Goal: Task Accomplishment & Management: Complete application form

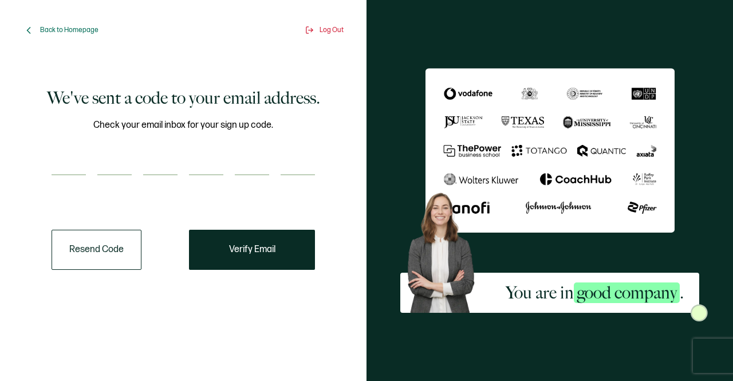
click at [72, 157] on input "number" at bounding box center [69, 163] width 34 height 23
type input "1"
type input "6"
type input "8"
type input "3"
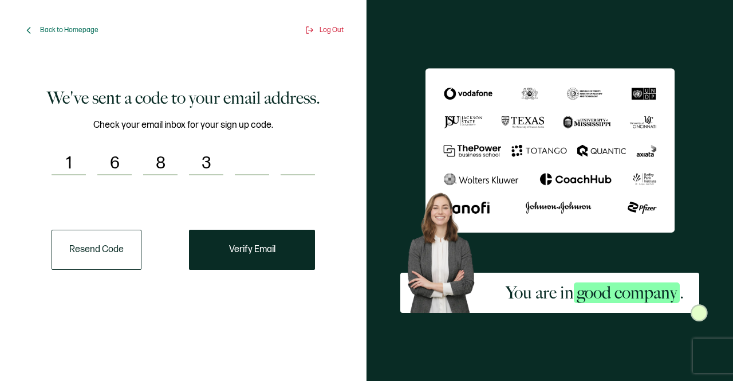
type input "2"
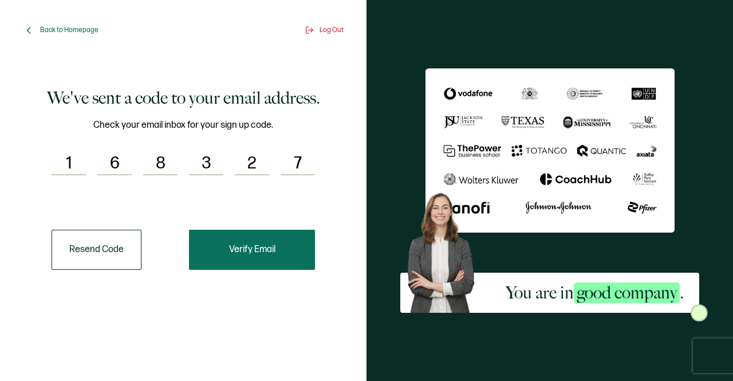
type input "7"
click at [277, 242] on button "Verify Email" at bounding box center [252, 250] width 126 height 40
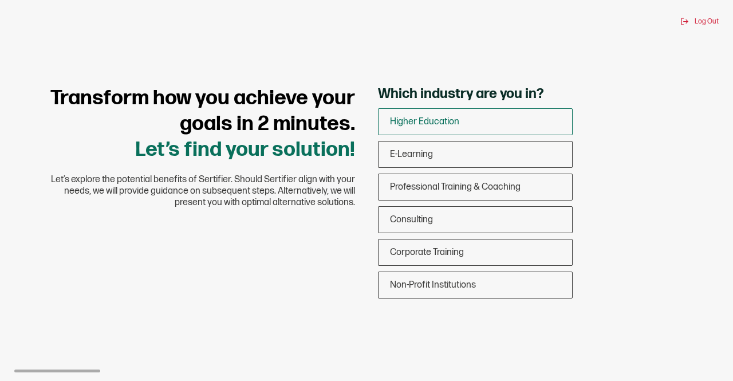
click at [444, 123] on span "Higher Education" at bounding box center [424, 121] width 69 height 11
click at [0, 0] on input "Higher Education" at bounding box center [0, 0] width 0 height 0
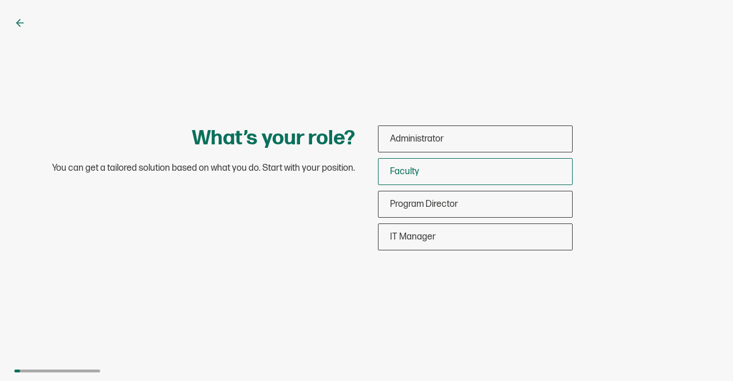
click at [411, 175] on span "Faculty" at bounding box center [404, 171] width 29 height 11
click at [0, 0] on input "Faculty" at bounding box center [0, 0] width 0 height 0
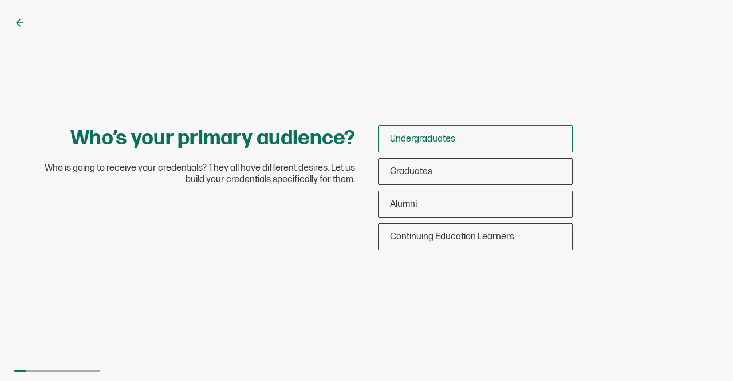
click at [436, 141] on span "Undergraduates" at bounding box center [422, 138] width 65 height 11
click at [0, 0] on input "Undergraduates" at bounding box center [0, 0] width 0 height 0
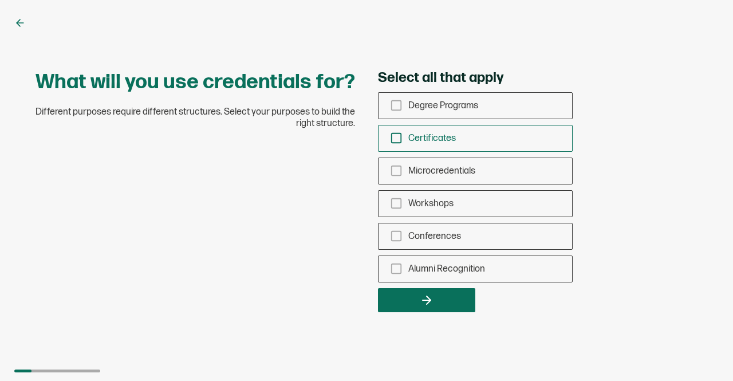
click at [393, 141] on icon "checkbox-group" at bounding box center [396, 138] width 13 height 13
click at [0, 0] on input "Certificates" at bounding box center [0, 0] width 0 height 0
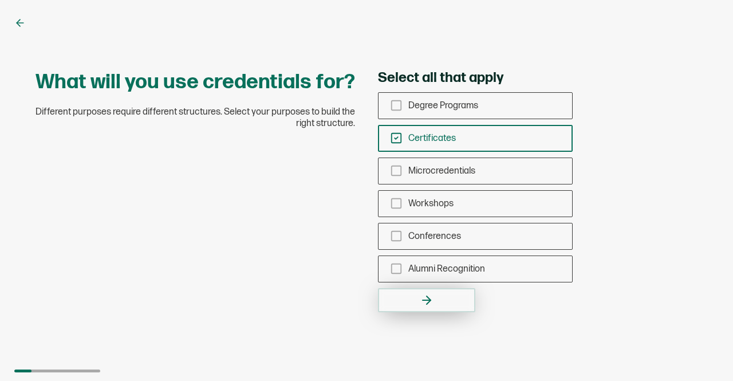
click at [429, 297] on icon "button" at bounding box center [427, 300] width 14 height 14
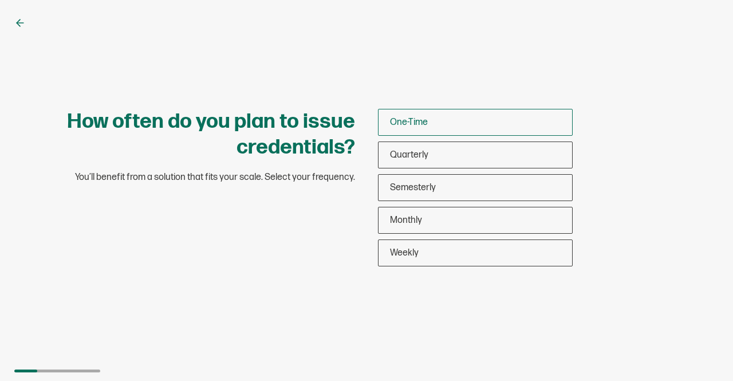
click at [427, 124] on span "One-Time" at bounding box center [409, 122] width 38 height 11
click at [0, 0] on input "One-Time" at bounding box center [0, 0] width 0 height 0
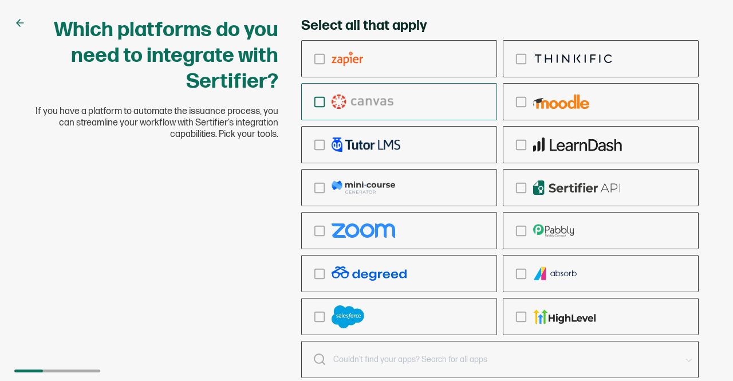
click at [319, 104] on icon "checkbox-group" at bounding box center [319, 102] width 13 height 13
click at [0, 0] on input "checkbox-group" at bounding box center [0, 0] width 0 height 0
click at [244, 166] on div "Which platforms do you need to integrate with Sertifier? If you have a platform…" at bounding box center [366, 212] width 687 height 390
click at [323, 100] on icon "checkbox-group" at bounding box center [319, 102] width 13 height 13
click at [0, 0] on input "checkbox-group" at bounding box center [0, 0] width 0 height 0
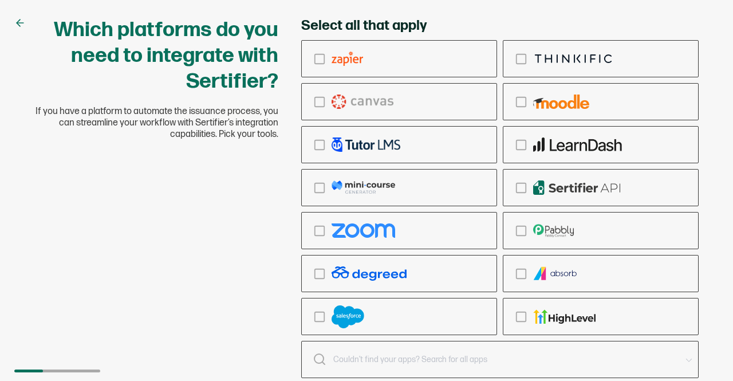
click at [248, 198] on div "Which platforms do you need to integrate with Sertifier? If you have a platform…" at bounding box center [366, 212] width 687 height 390
click at [321, 97] on icon "checkbox-group" at bounding box center [319, 102] width 13 height 13
click at [0, 0] on input "checkbox-group" at bounding box center [0, 0] width 0 height 0
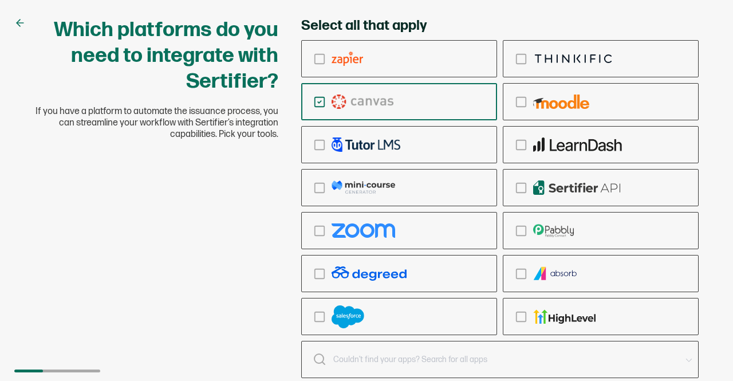
click at [485, 355] on input "text" at bounding box center [506, 359] width 347 height 16
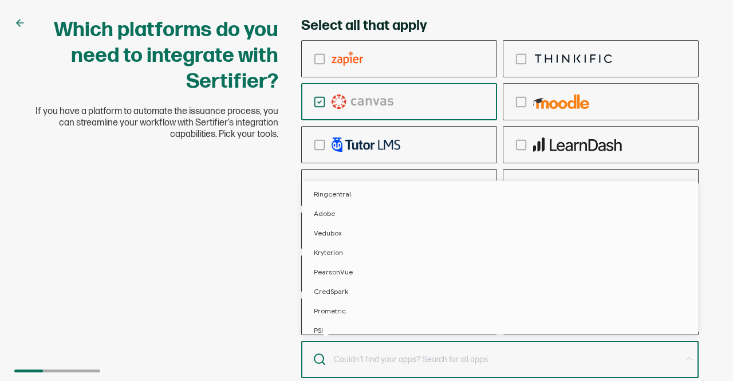
click at [244, 323] on div "Which platforms do you need to integrate with Sertifier? If you have a platform…" at bounding box center [366, 212] width 687 height 390
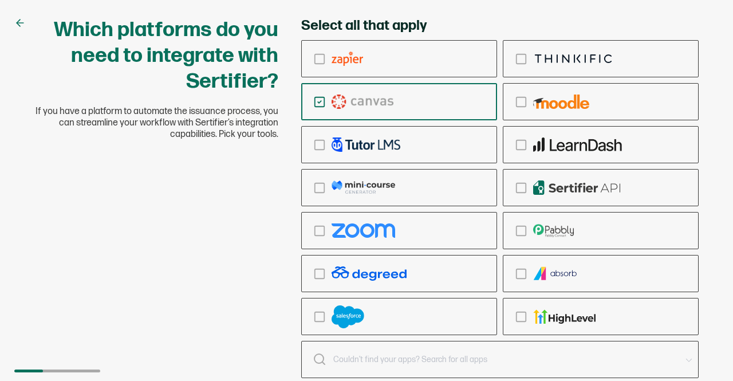
click at [321, 97] on icon "checkbox-group" at bounding box center [319, 102] width 13 height 13
click at [0, 0] on input "checkbox-group" at bounding box center [0, 0] width 0 height 0
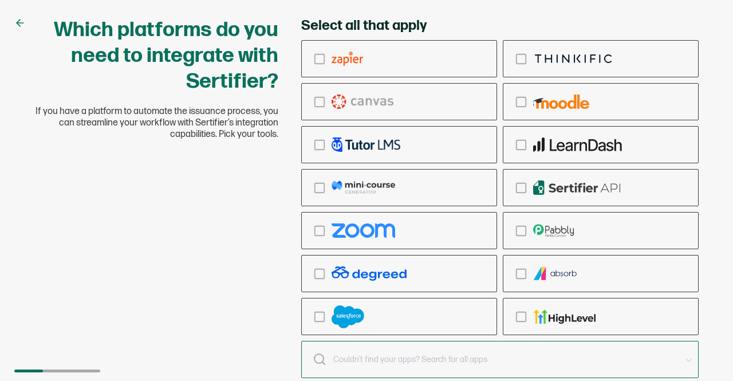
click at [350, 369] on input "text" at bounding box center [499, 359] width 397 height 37
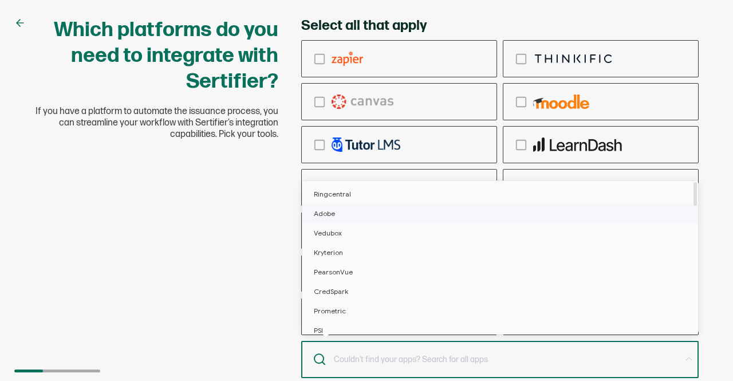
click at [331, 215] on span "Adobe" at bounding box center [324, 213] width 21 height 9
click at [717, 279] on div "Which platforms do you need to integrate with Sertifier? If you have a platform…" at bounding box center [366, 190] width 733 height 381
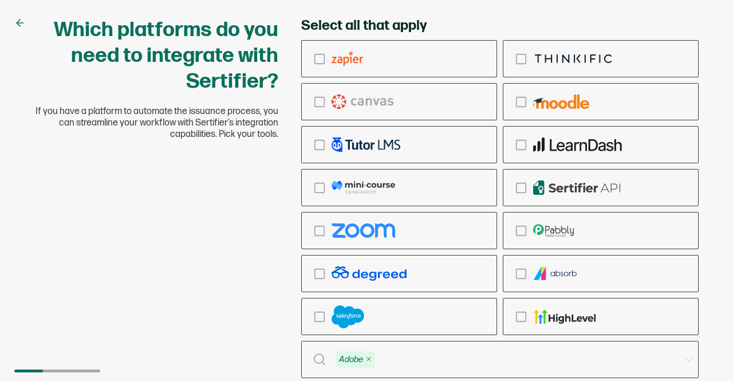
click at [18, 25] on icon at bounding box center [18, 22] width 3 height 7
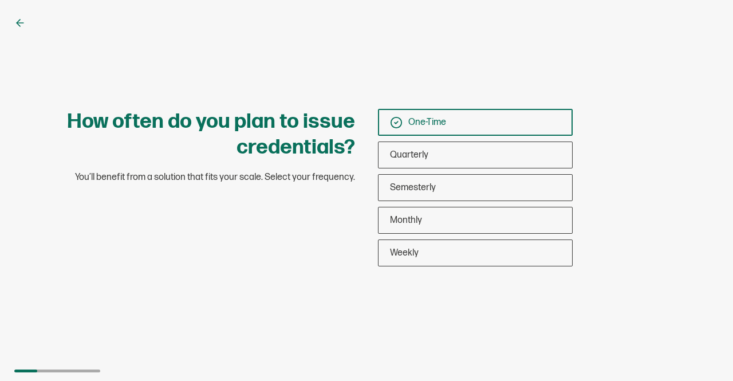
click at [433, 121] on span "One-Time" at bounding box center [427, 122] width 38 height 11
click at [0, 0] on input "One-Time" at bounding box center [0, 0] width 0 height 0
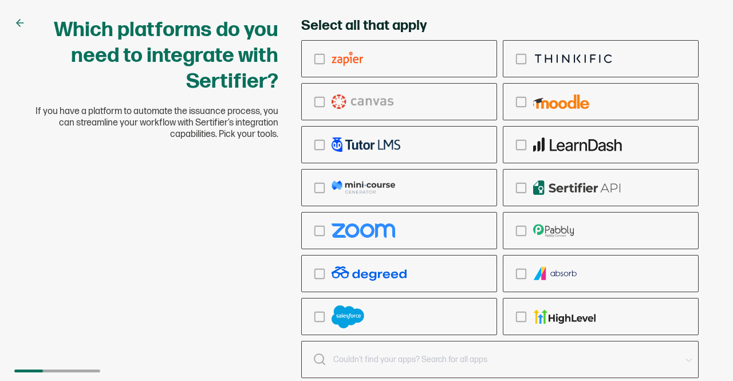
click at [222, 285] on div "Which platforms do you need to integrate with Sertifier? If you have a platform…" at bounding box center [366, 212] width 687 height 390
click at [323, 97] on icon "checkbox-group" at bounding box center [319, 102] width 13 height 13
click at [0, 0] on input "checkbox-group" at bounding box center [0, 0] width 0 height 0
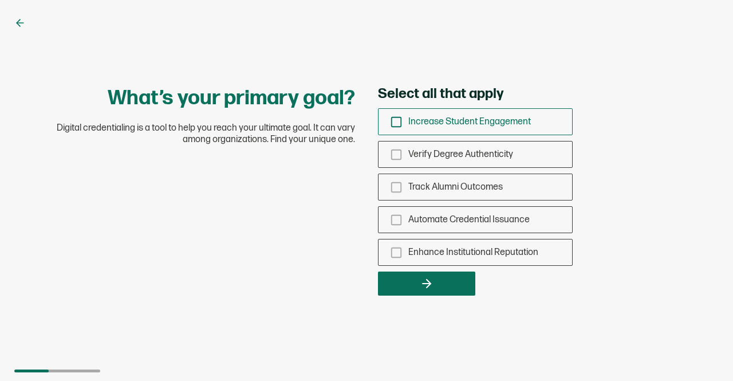
click at [397, 124] on icon "checkbox-group" at bounding box center [396, 122] width 13 height 13
click at [0, 0] on input "Increase Student Engagement" at bounding box center [0, 0] width 0 height 0
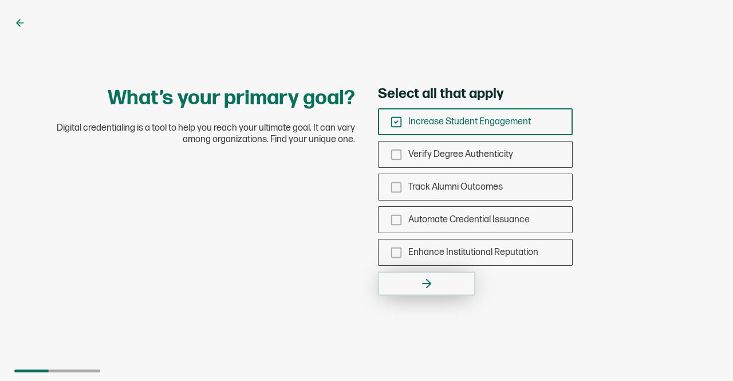
click at [454, 286] on button "button" at bounding box center [426, 283] width 97 height 24
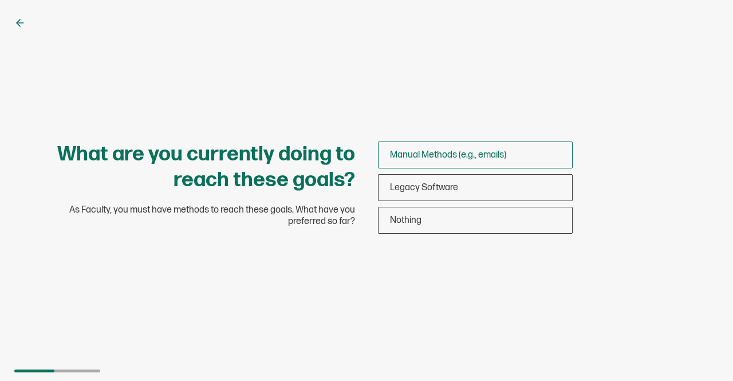
click at [487, 161] on div "Manual Methods (e.g., emails)" at bounding box center [474, 154] width 193 height 27
click at [0, 0] on input "Manual Methods (e.g., emails)" at bounding box center [0, 0] width 0 height 0
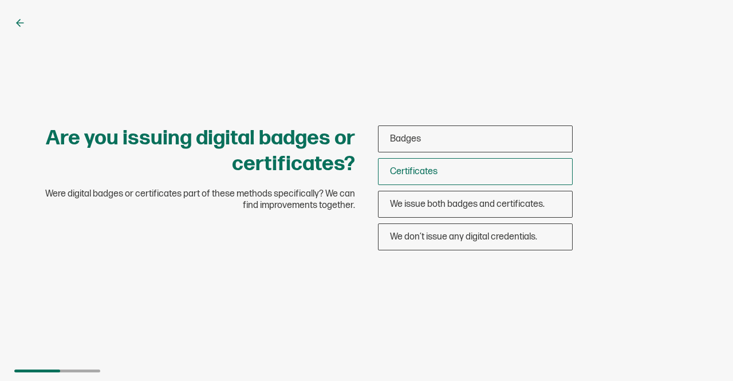
click at [461, 167] on div "Certificates" at bounding box center [474, 171] width 193 height 27
click at [0, 0] on input "Certificates" at bounding box center [0, 0] width 0 height 0
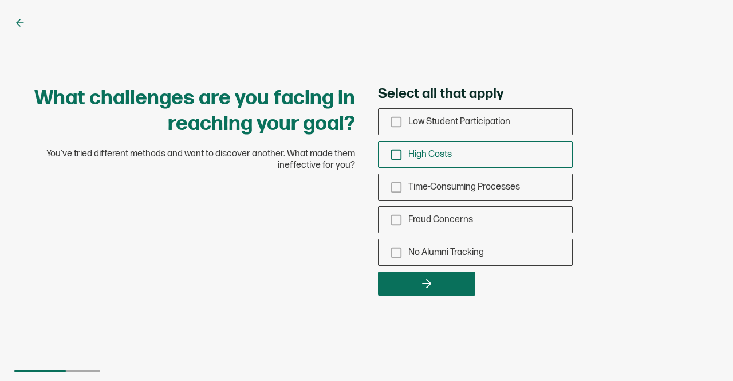
click at [405, 151] on div "High Costs" at bounding box center [474, 154] width 193 height 27
click at [0, 0] on input "High Costs" at bounding box center [0, 0] width 0 height 0
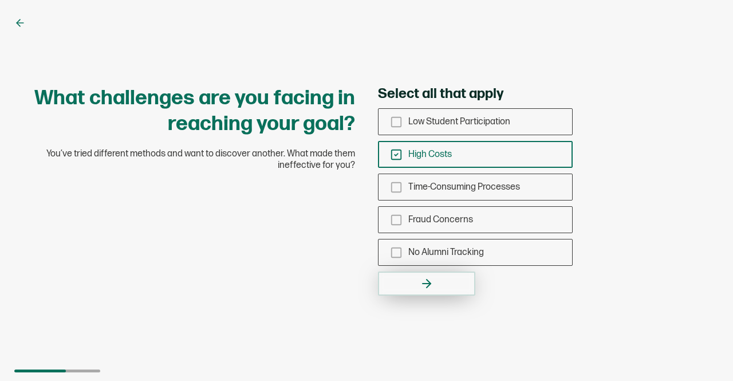
click at [452, 284] on button "button" at bounding box center [426, 283] width 97 height 24
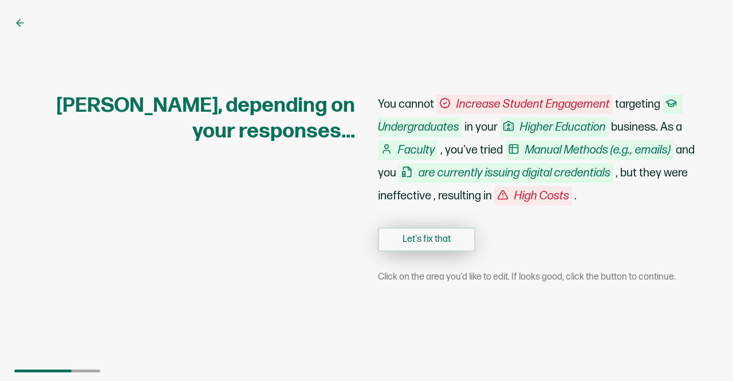
click at [445, 238] on button "Let's fix that" at bounding box center [426, 239] width 97 height 24
